Goal: Go to known website: Go to known website

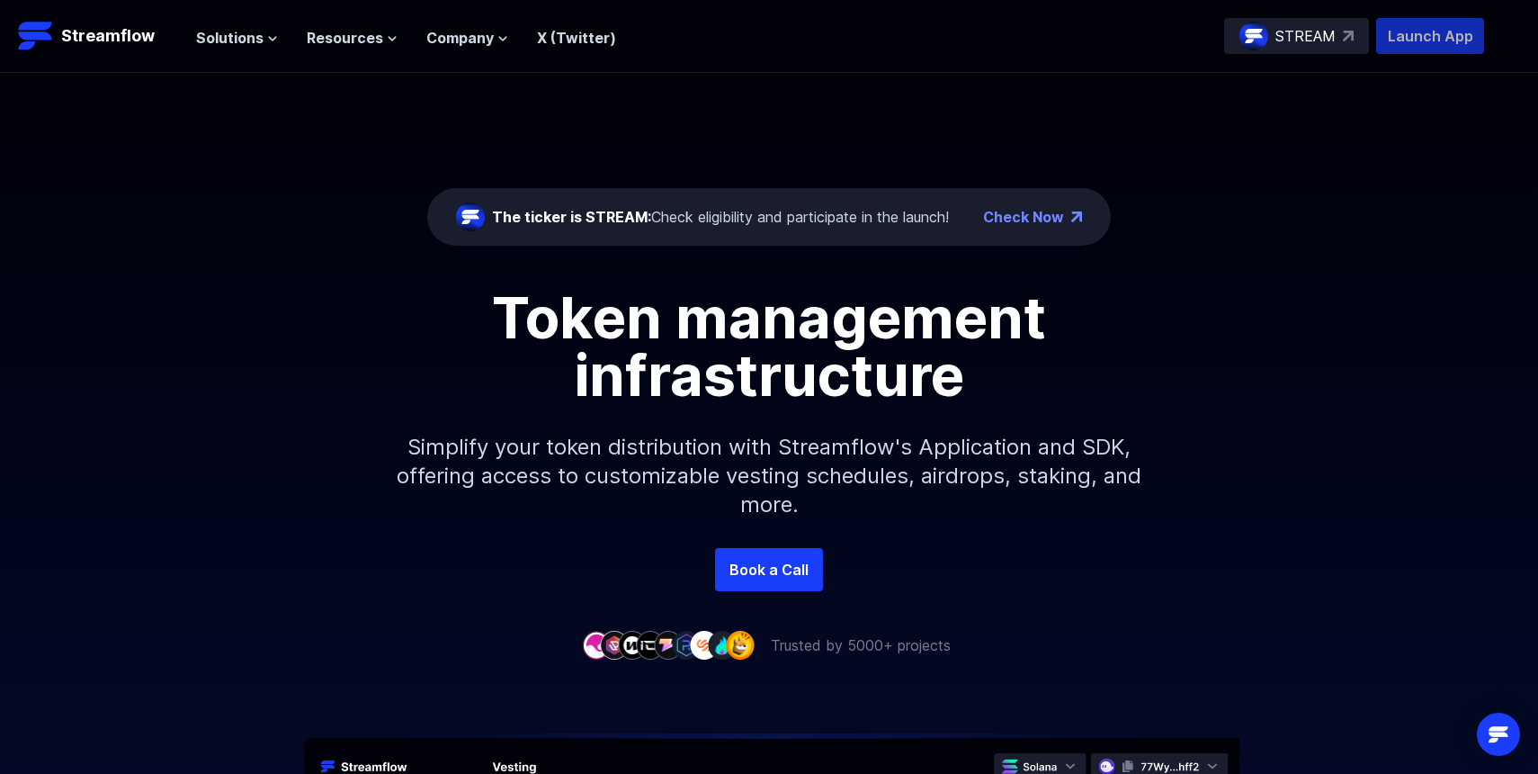
click at [1398, 37] on p "Launch App" at bounding box center [1430, 36] width 108 height 36
click at [1402, 31] on p "Launch App" at bounding box center [1430, 36] width 108 height 36
click at [1417, 28] on p "Launch App" at bounding box center [1430, 36] width 108 height 36
